Goal: Task Accomplishment & Management: Use online tool/utility

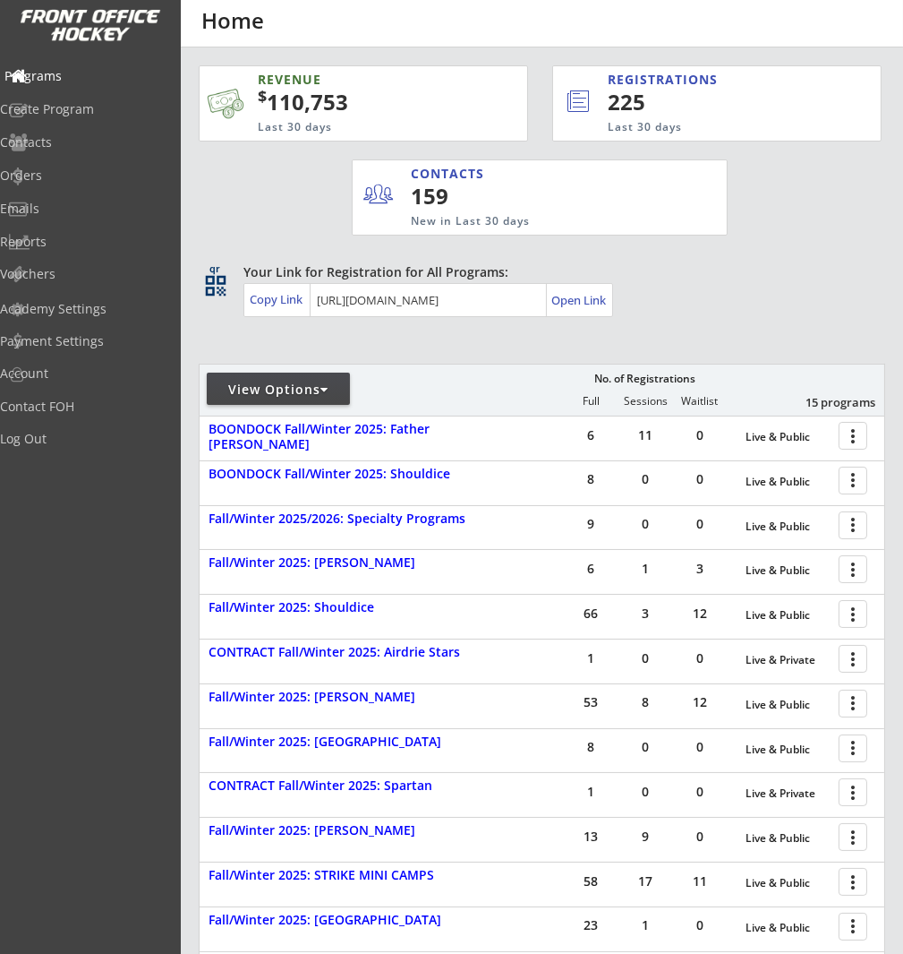
click at [79, 74] on div "Programs" at bounding box center [84, 76] width 161 height 13
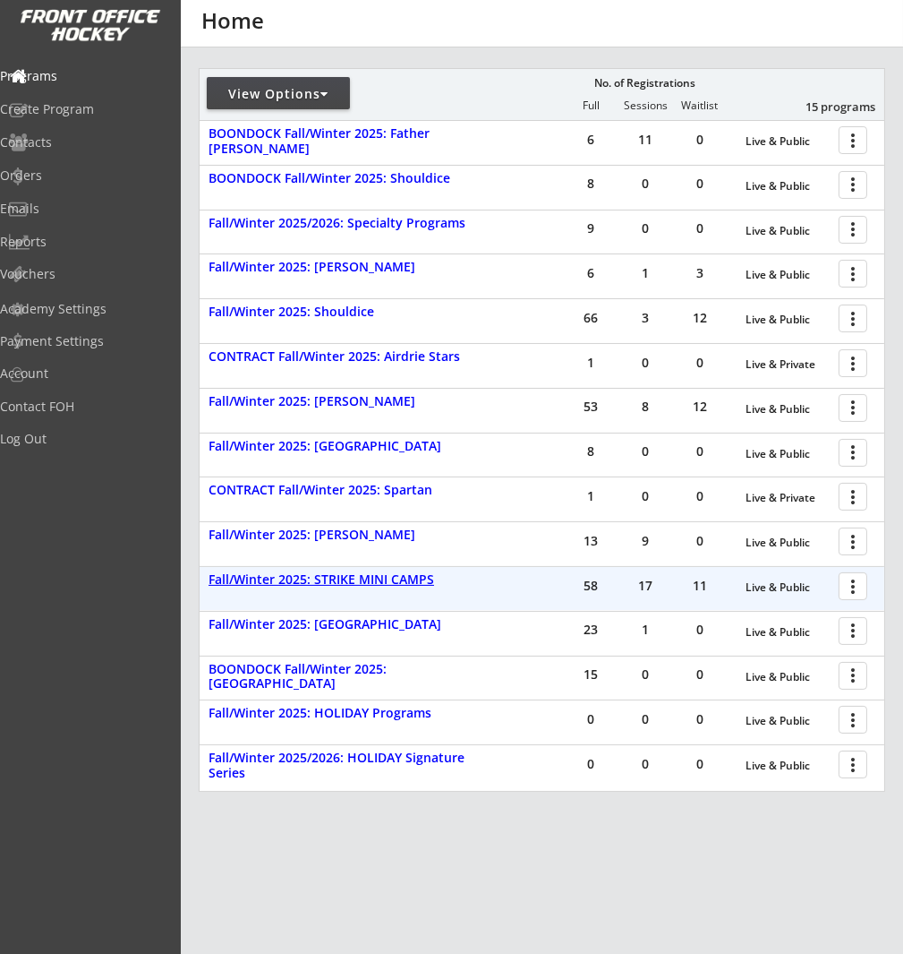
scroll to position [296, 0]
click at [407, 587] on div "Fall/Winter 2025: STRIKE MINI CAMPS" at bounding box center [348, 579] width 279 height 20
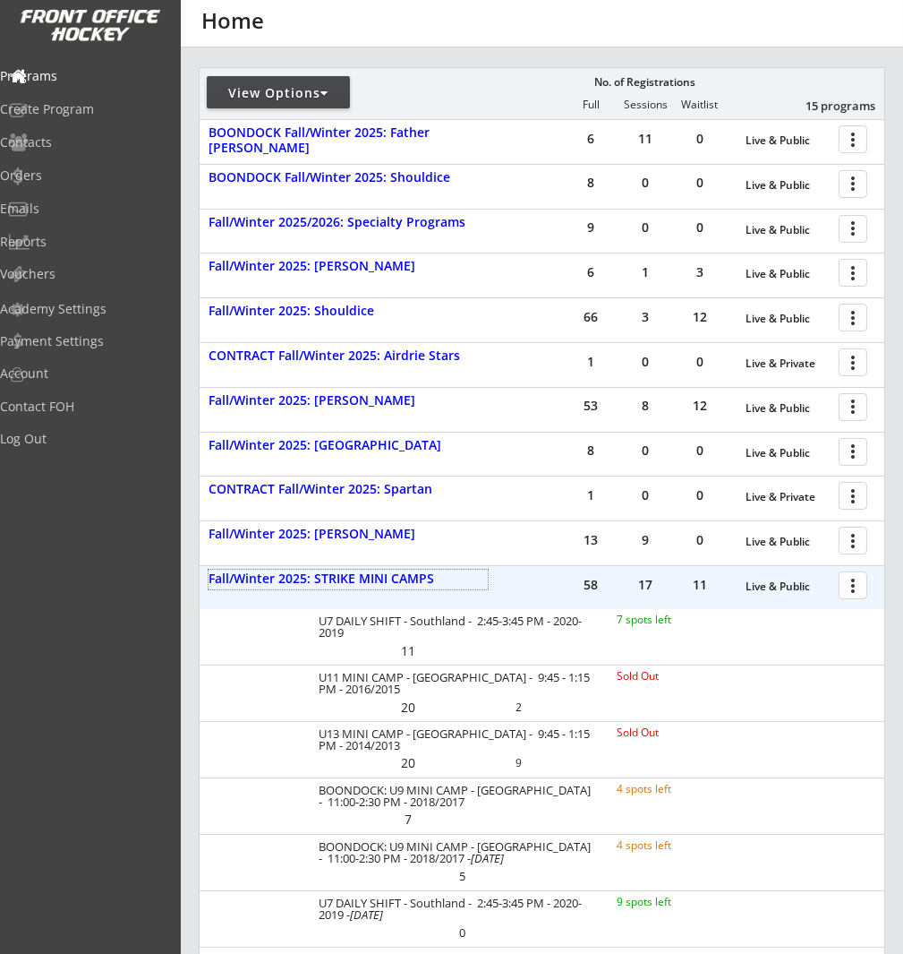
drag, startPoint x: 850, startPoint y: 582, endPoint x: 841, endPoint y: 590, distance: 12.0
click at [850, 582] on div at bounding box center [856, 584] width 31 height 31
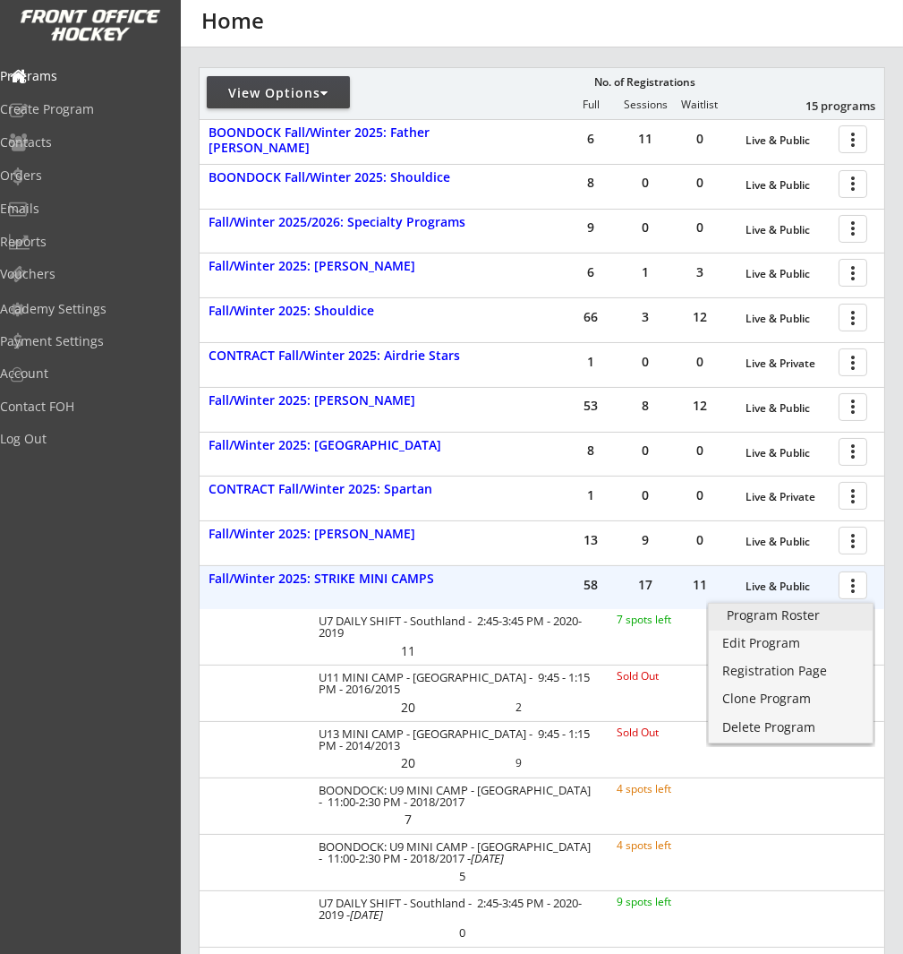
click at [775, 612] on div "Program Roster" at bounding box center [791, 615] width 128 height 13
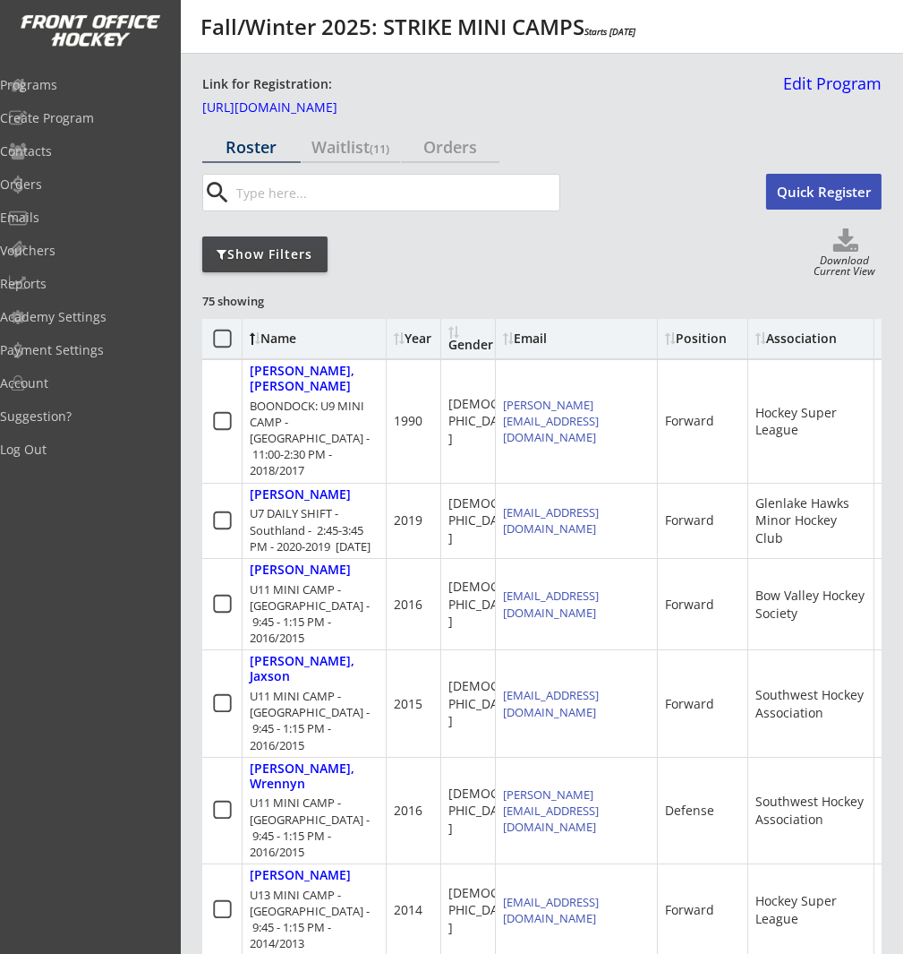
drag, startPoint x: 272, startPoint y: 256, endPoint x: 458, endPoint y: 247, distance: 186.5
click at [272, 256] on div "Show Filters" at bounding box center [264, 254] width 125 height 18
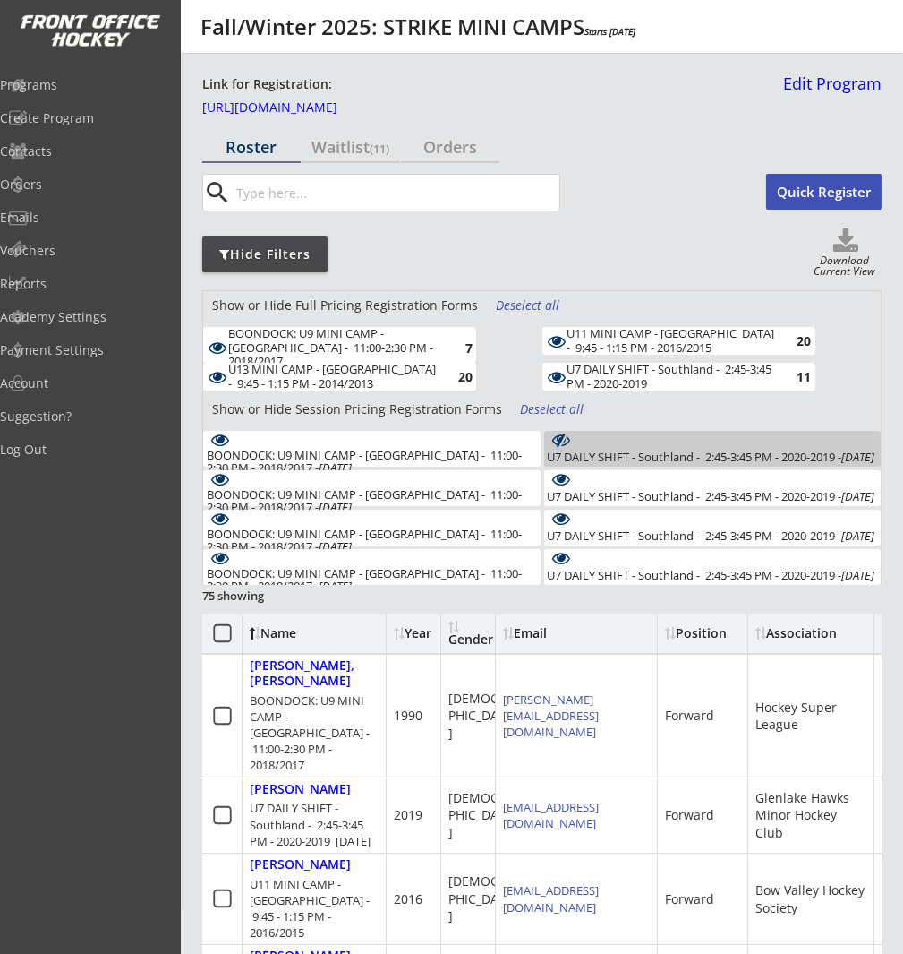
drag, startPoint x: 380, startPoint y: 335, endPoint x: 525, endPoint y: 337, distance: 145.1
click at [380, 335] on div "BOONDOCK: U9 MINI CAMP - [GEOGRAPHIC_DATA] - 11:00-2:30 PM - 2018/2017" at bounding box center [332, 348] width 209 height 42
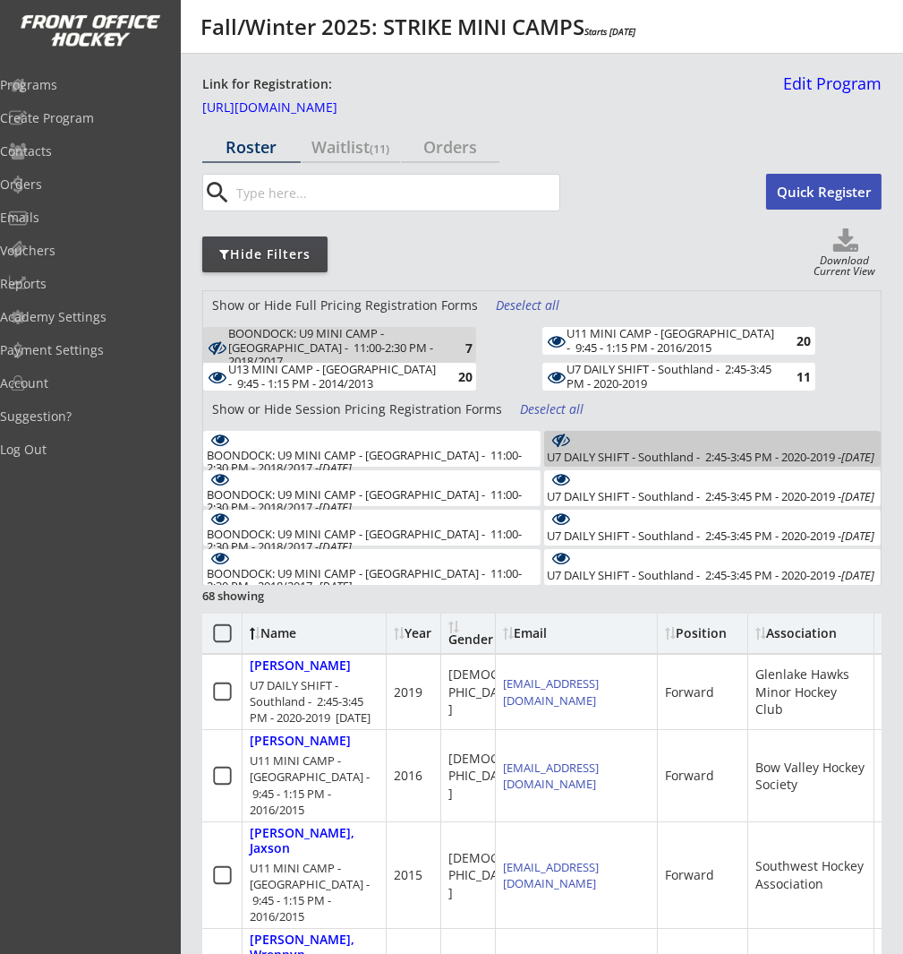
drag, startPoint x: 534, startPoint y: 336, endPoint x: 543, endPoint y: 337, distance: 9.0
click at [535, 336] on div "BOONDOCK: U9 MINI CAMP - Southland - 11:00-2:30 PM - 2018/2017 7" at bounding box center [372, 345] width 339 height 36
click at [638, 338] on div "U11 MINI CAMP - [GEOGRAPHIC_DATA] - 9:45 - 1:15 PM - 2016/2015" at bounding box center [672, 341] width 209 height 28
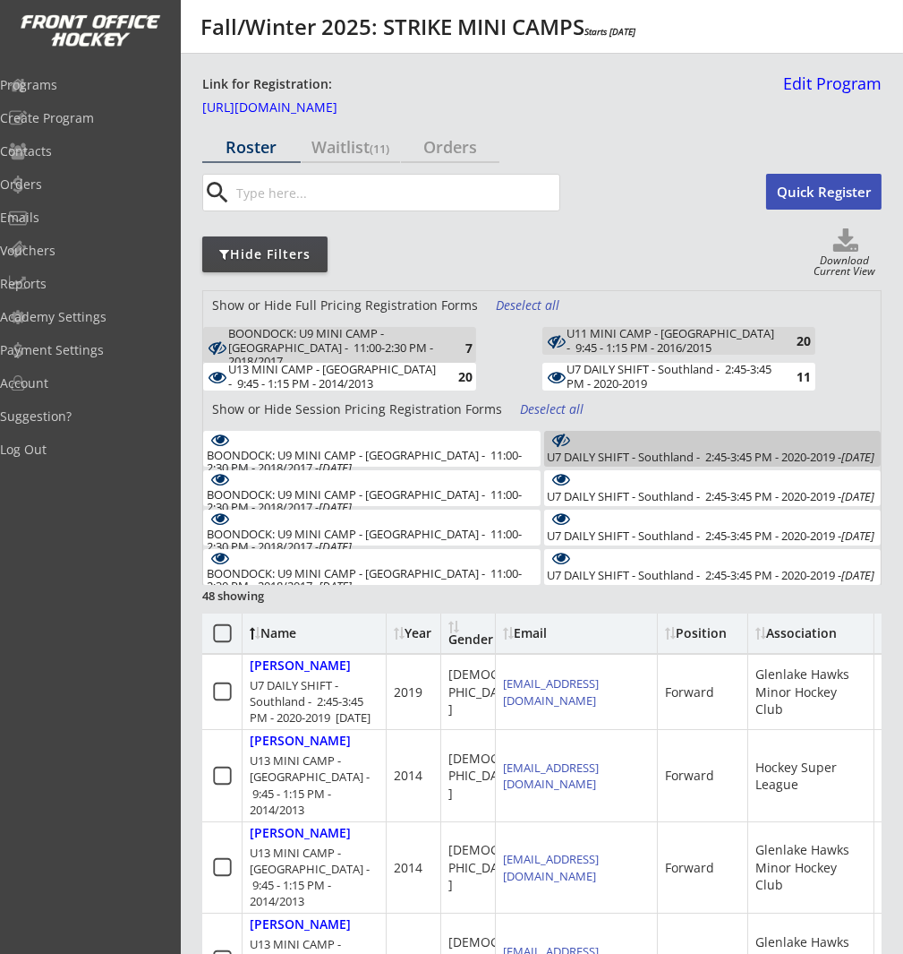
click at [629, 383] on div "U7 DAILY SHIFT - Southland - 2:45-3:45 PM - 2020-2019" at bounding box center [672, 377] width 209 height 28
click at [555, 407] on div "Deselect all" at bounding box center [553, 409] width 66 height 18
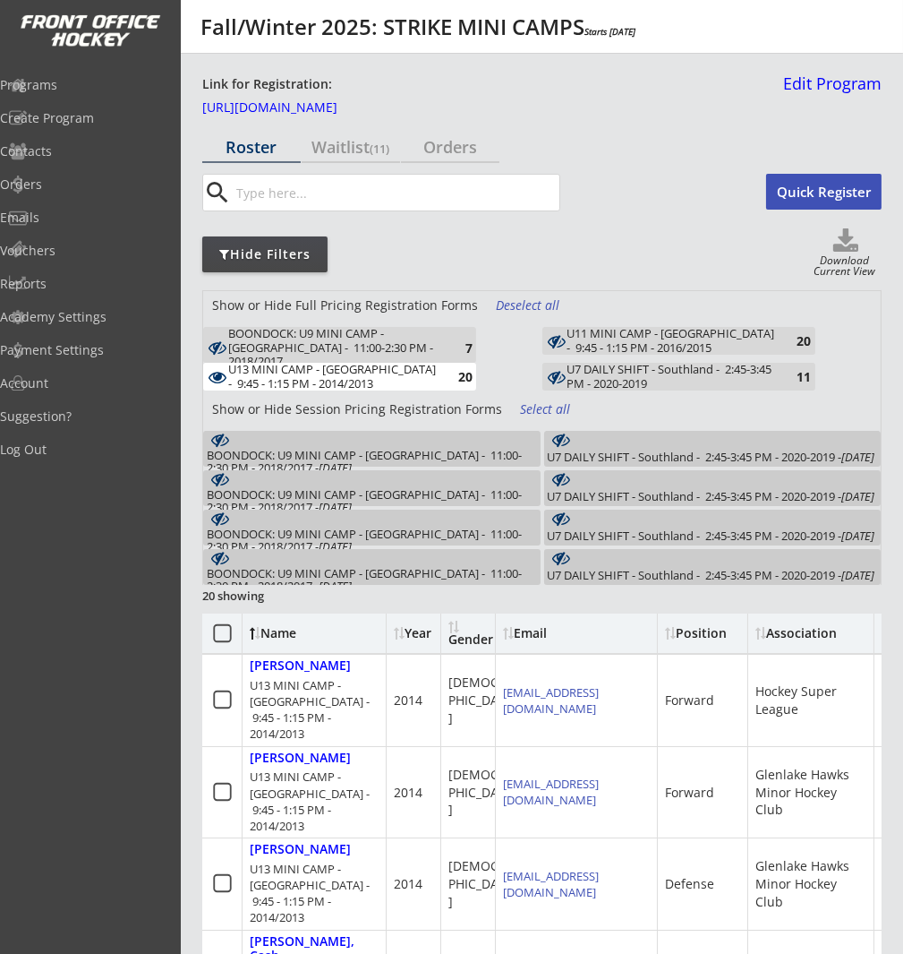
click at [851, 242] on icon at bounding box center [846, 241] width 72 height 27
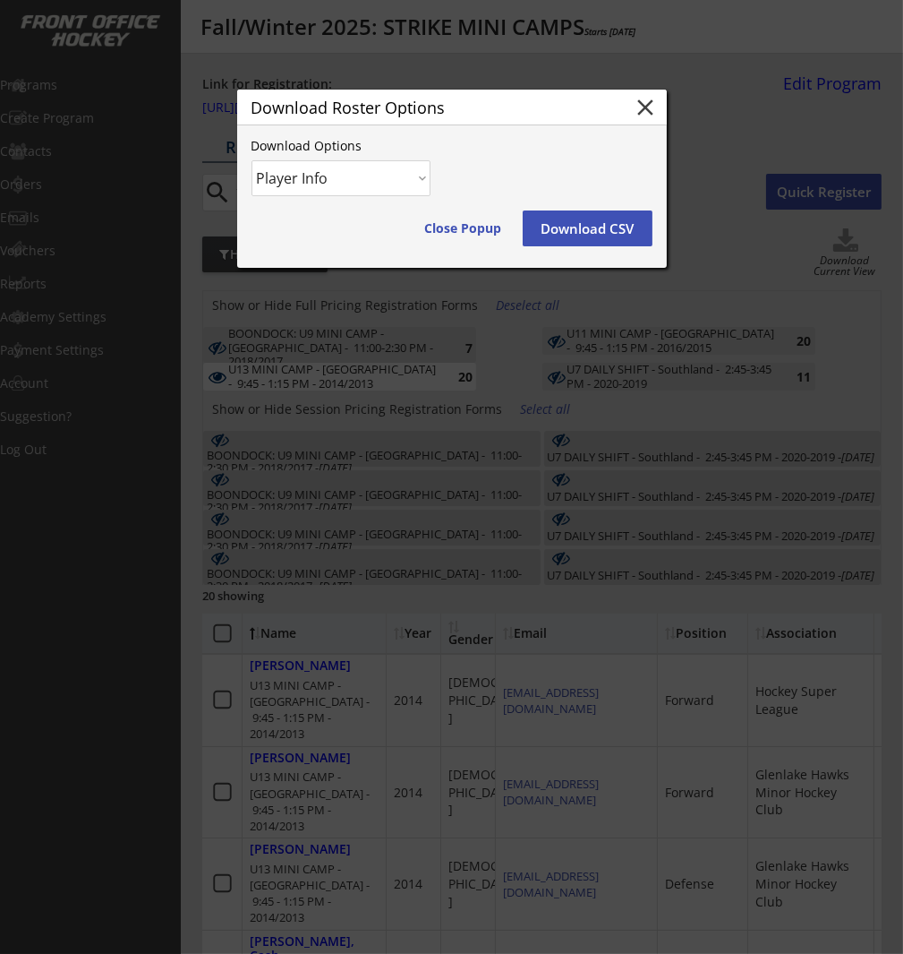
click at [342, 193] on select "Player Info Player and Order Info" at bounding box center [341, 178] width 179 height 36
select select ""Player and Order Info""
click at [252, 160] on select "Player Info Player and Order Info" at bounding box center [341, 178] width 179 height 36
click at [612, 230] on button "Download CSV" at bounding box center [588, 228] width 130 height 36
